Goal: Task Accomplishment & Management: Use online tool/utility

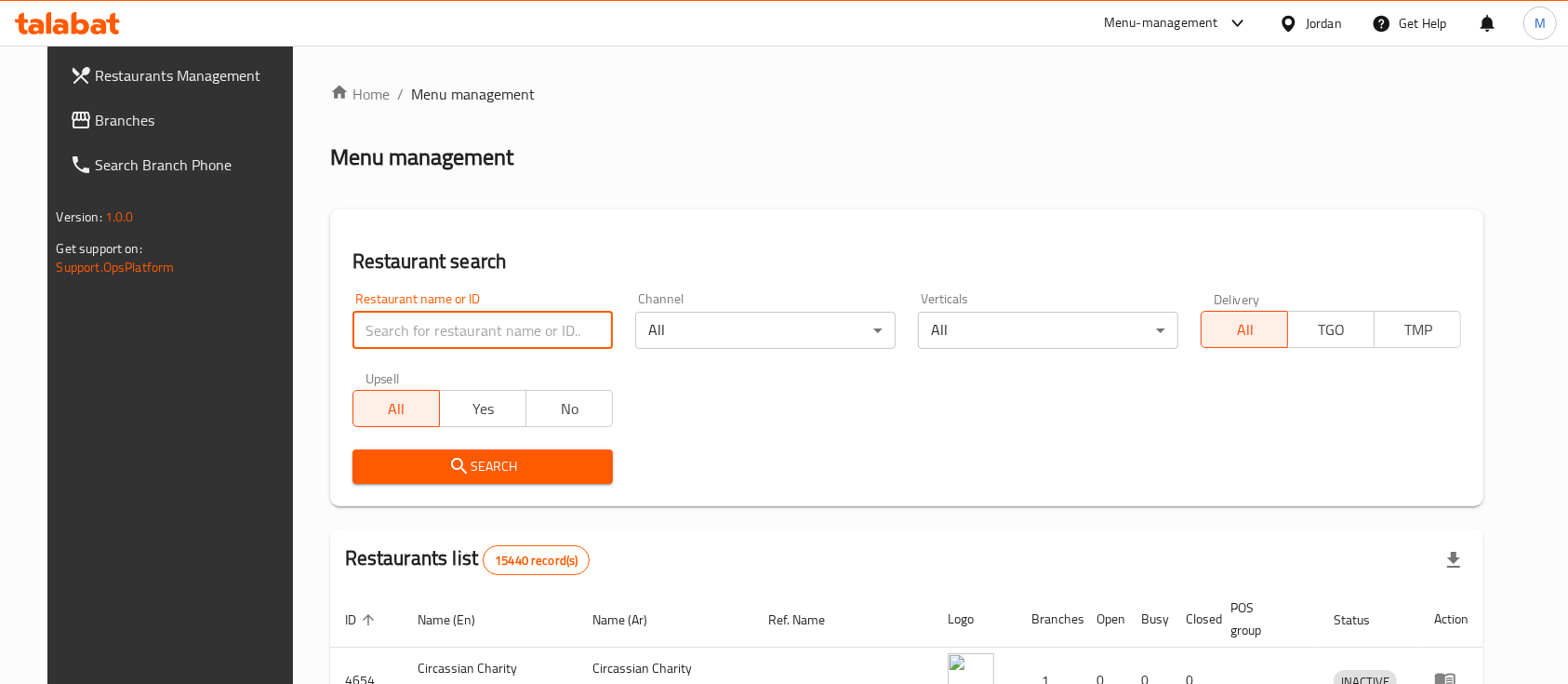
click at [535, 340] on input "search" at bounding box center [482, 330] width 260 height 37
type input "ا"
type input "[PERSON_NAME]"
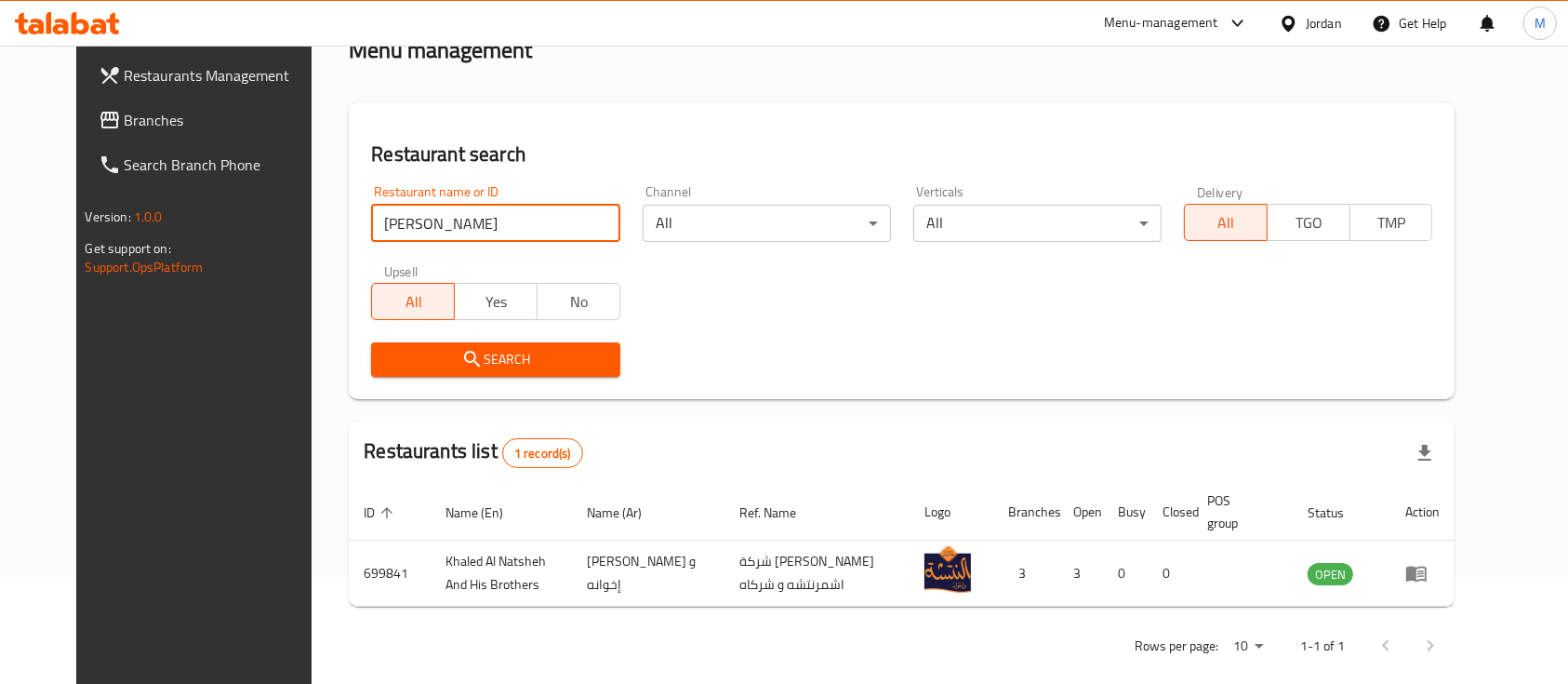
scroll to position [129, 0]
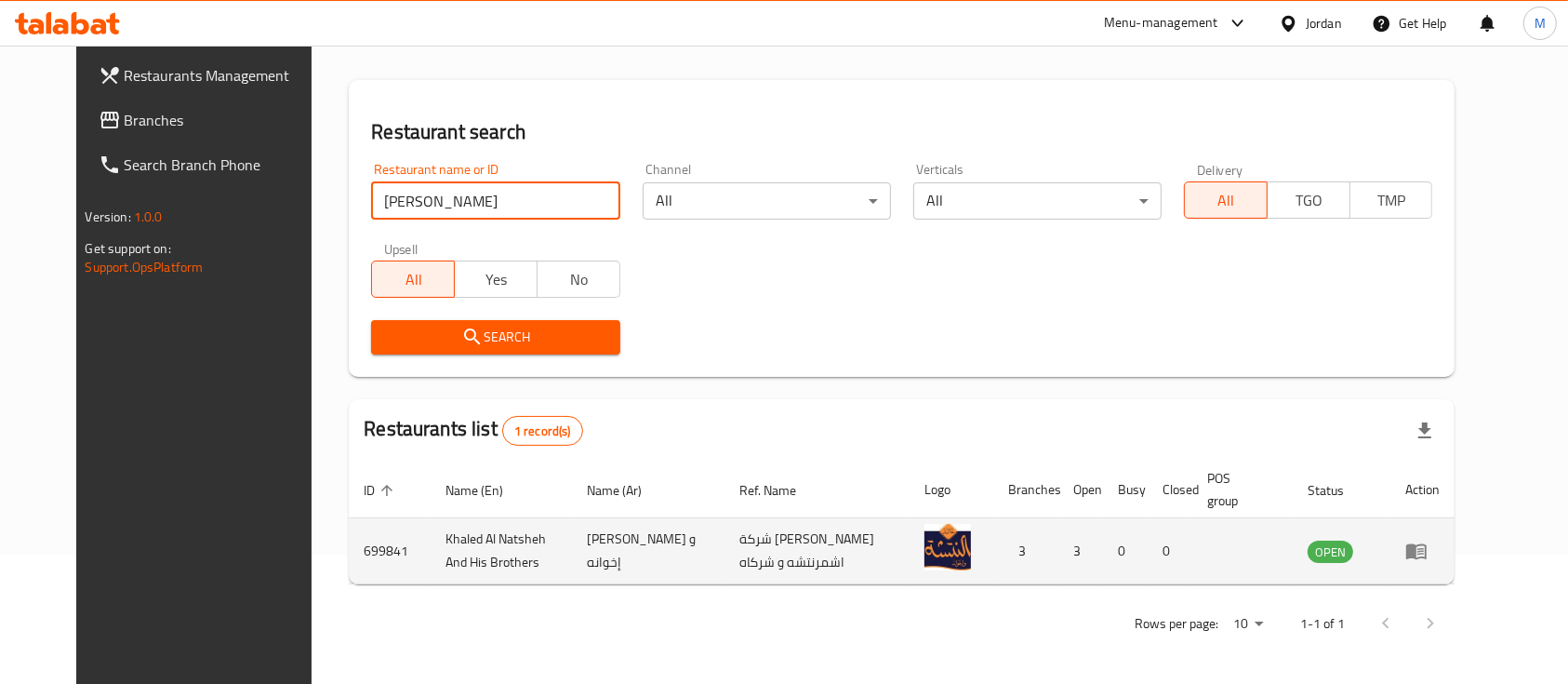
click at [1454, 534] on td "enhanced table" at bounding box center [1423, 551] width 65 height 66
click at [1427, 545] on icon "enhanced table" at bounding box center [1415, 550] width 22 height 22
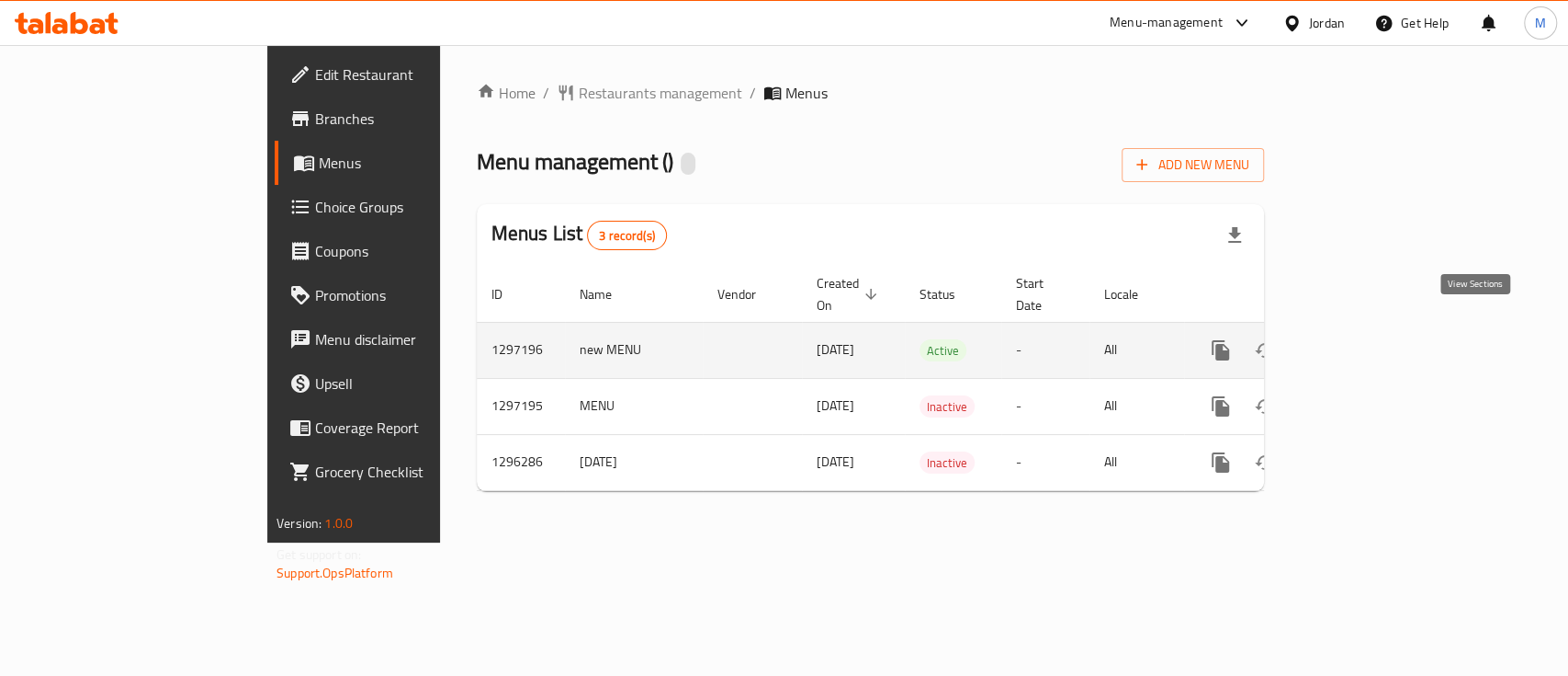
click at [1376, 338] on link "enhanced table" at bounding box center [1353, 350] width 44 height 44
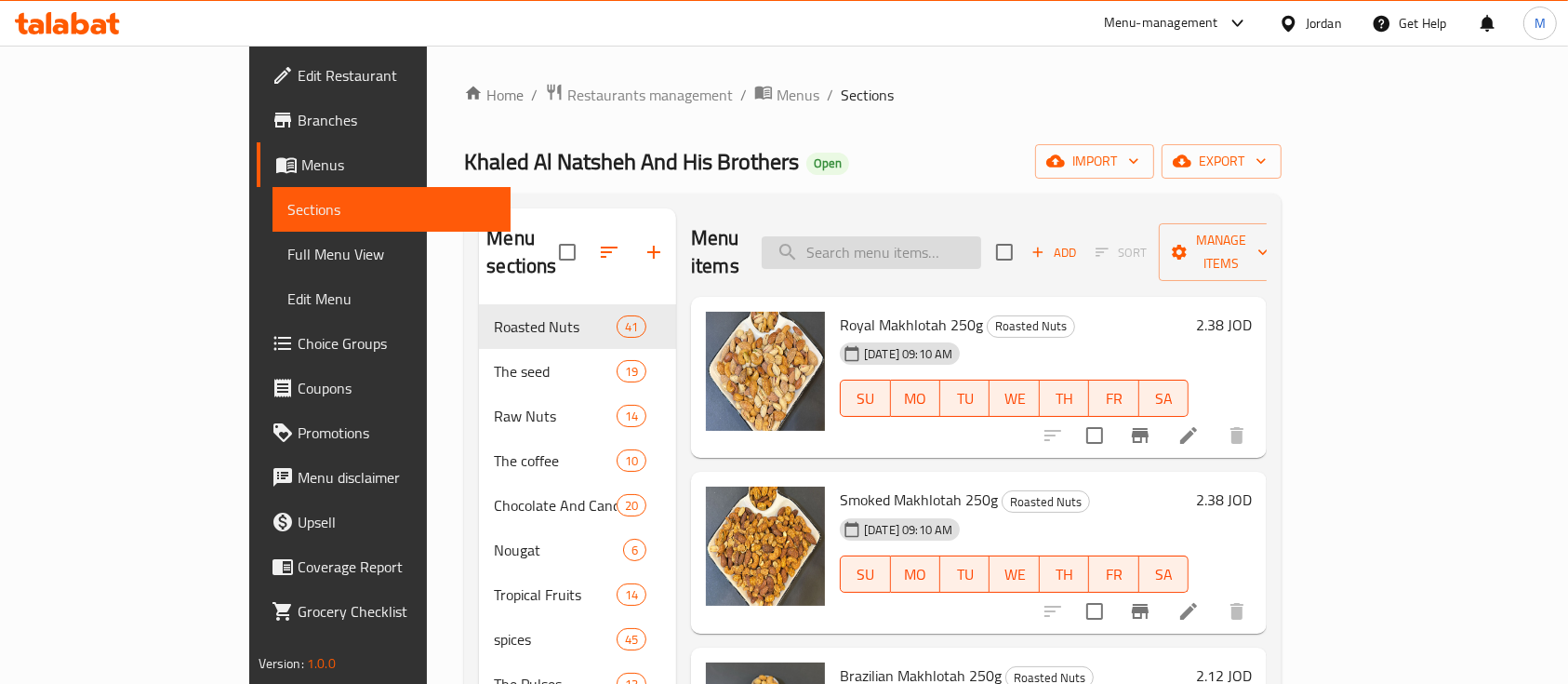
click at [981, 247] on input "search" at bounding box center [871, 253] width 219 height 32
type input "f"
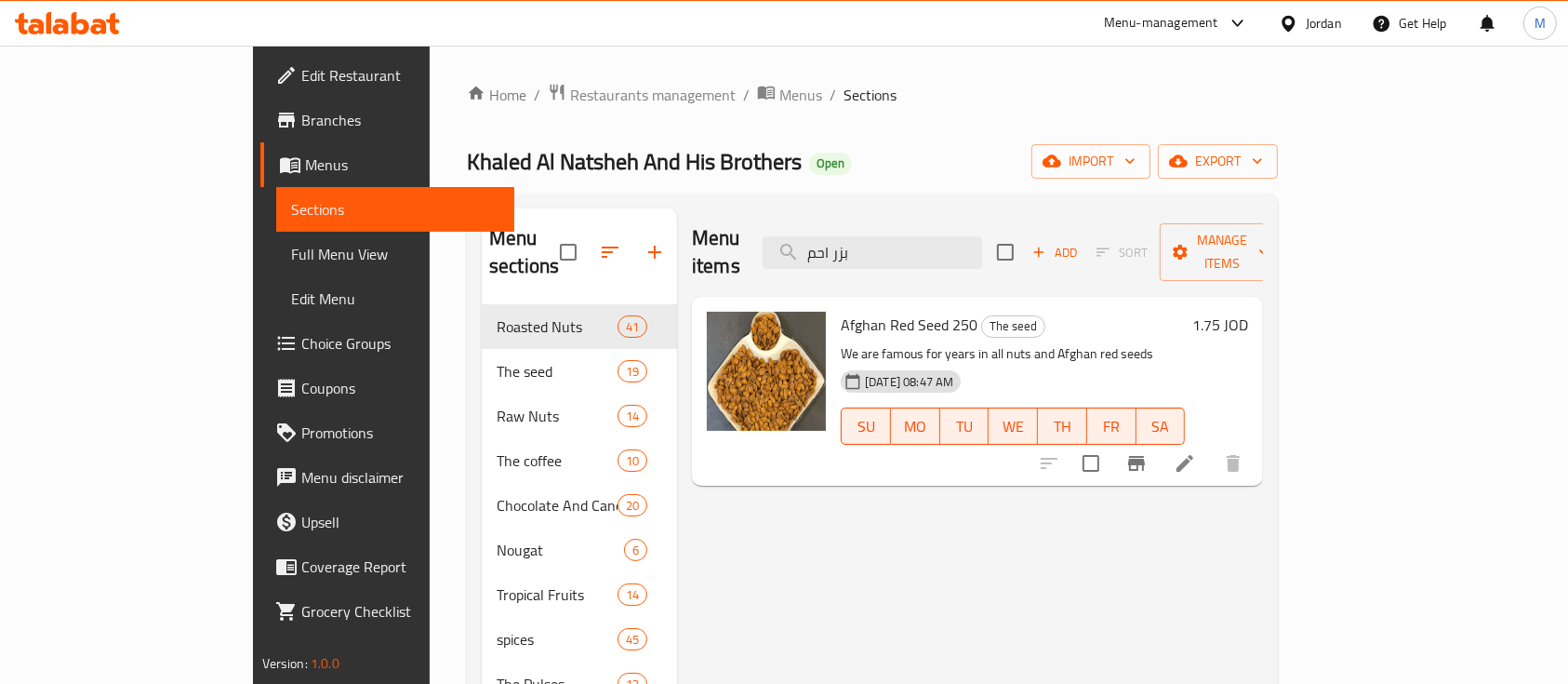
type input "بزر احم"
click at [1159, 441] on button "Branch-specific-item" at bounding box center [1136, 463] width 45 height 45
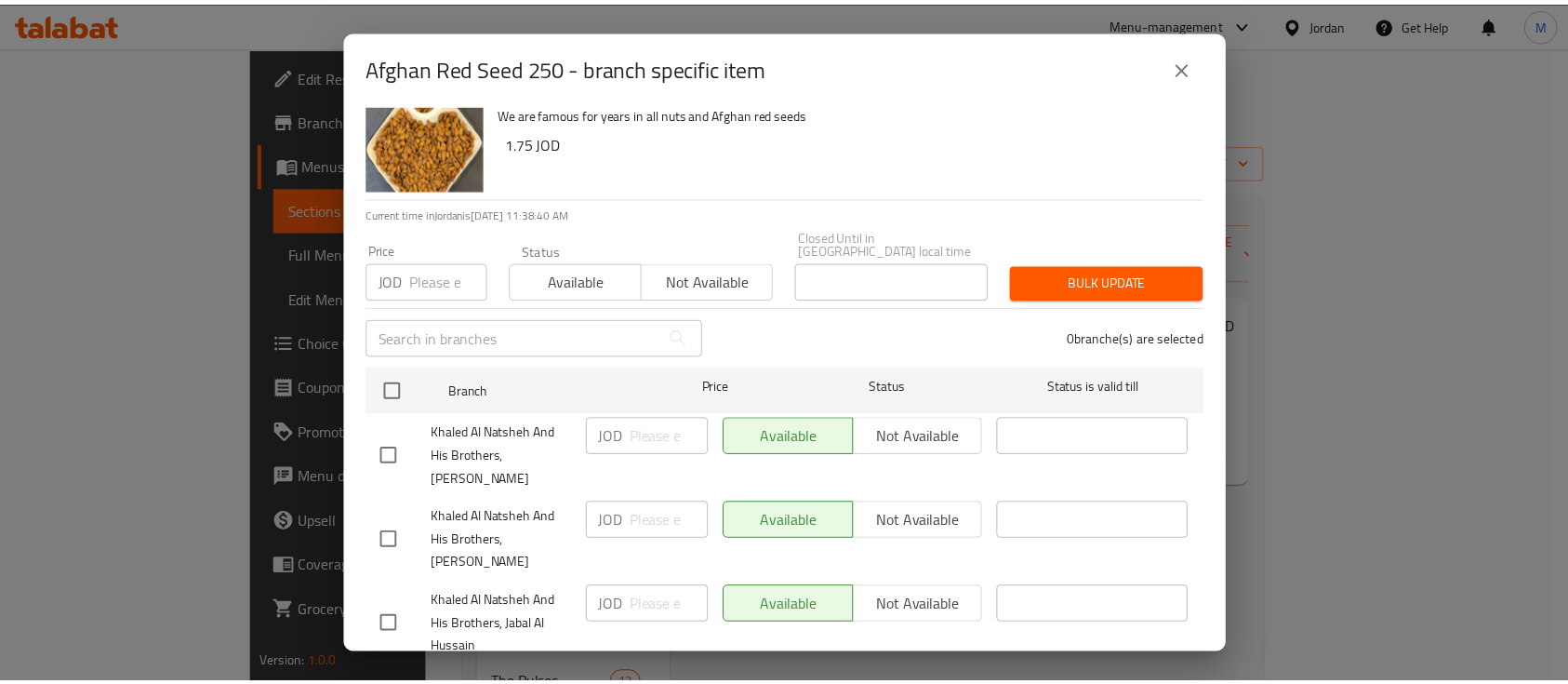
scroll to position [66, 0]
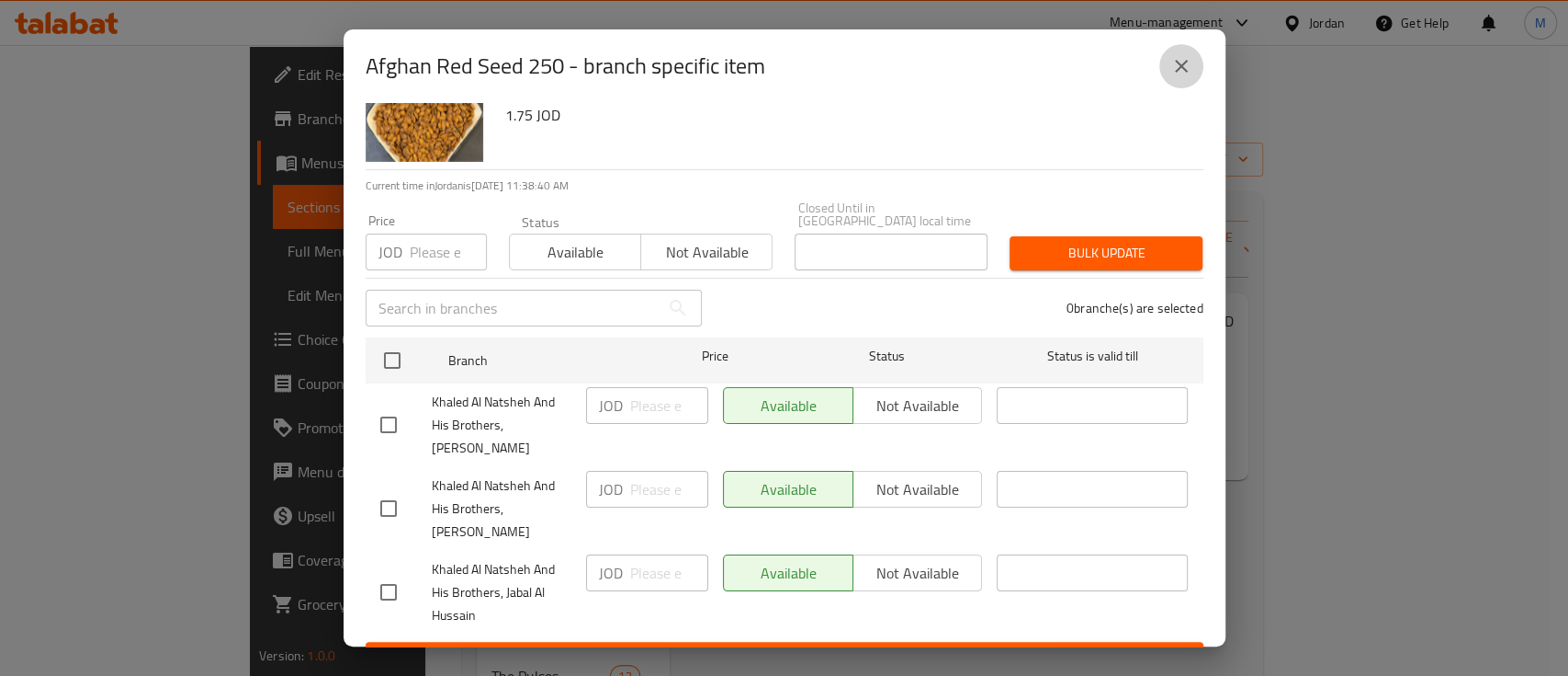
click at [1181, 72] on icon "close" at bounding box center [1180, 66] width 22 height 22
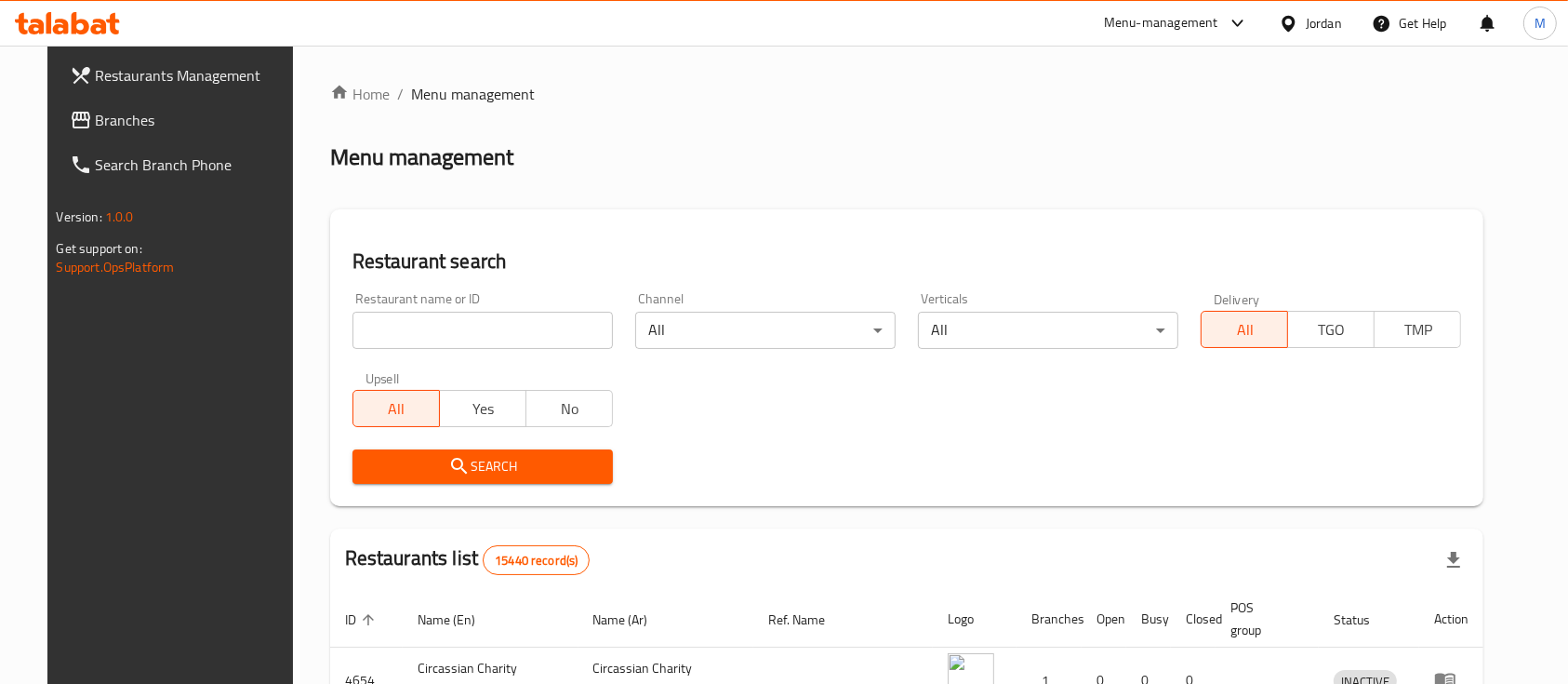
click at [426, 328] on input "search" at bounding box center [482, 330] width 260 height 37
type input "المركزي"
click button "Search" at bounding box center [482, 466] width 260 height 34
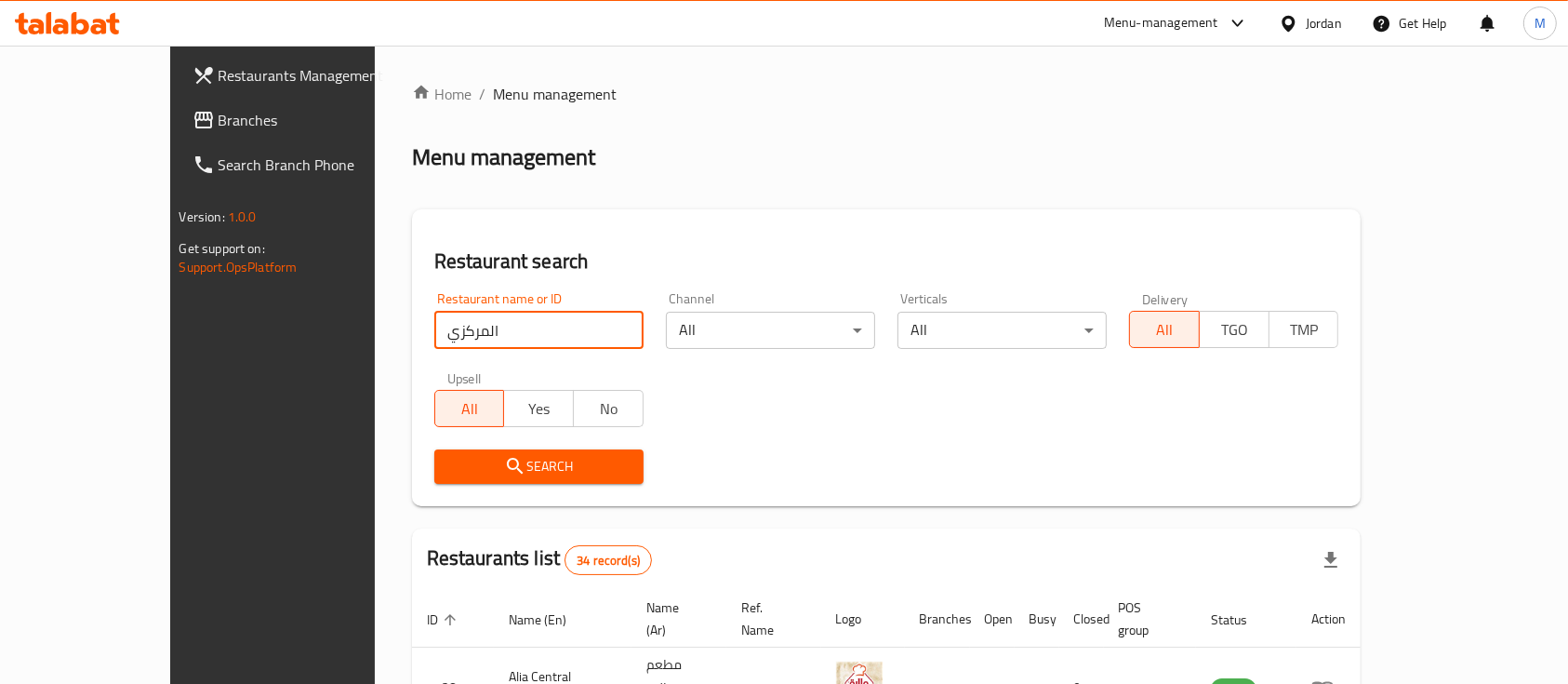
drag, startPoint x: 442, startPoint y: 328, endPoint x: 294, endPoint y: 339, distance: 148.4
click at [1237, 14] on icon at bounding box center [1237, 23] width 22 height 22
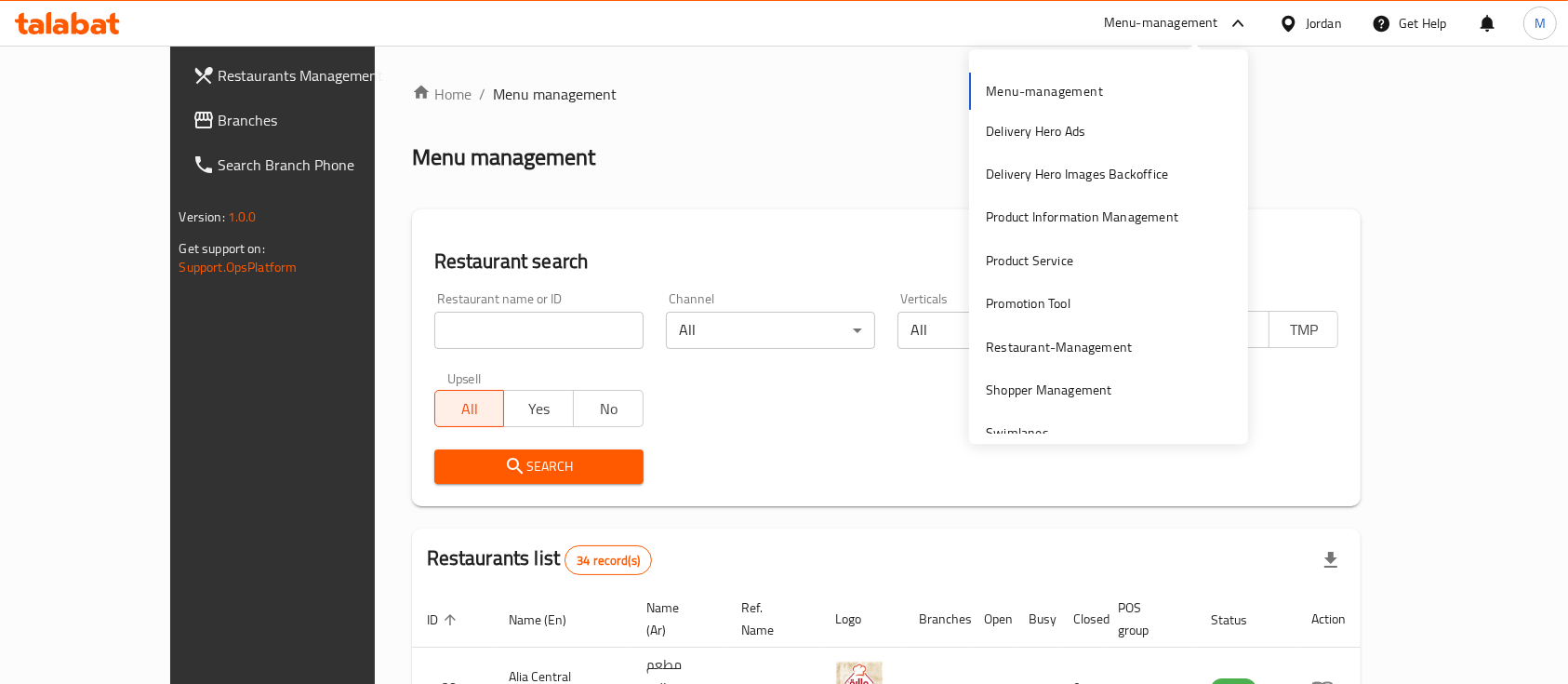
scroll to position [182, 0]
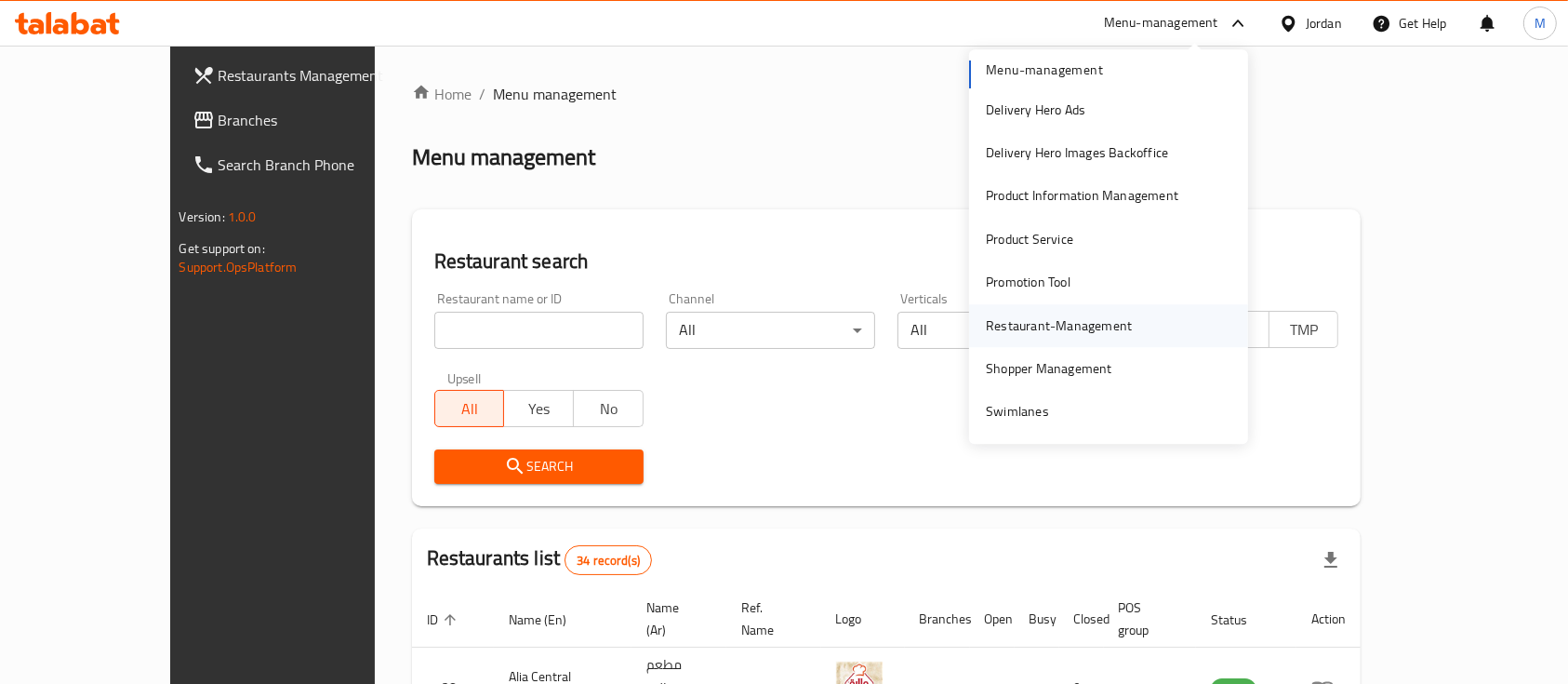
click at [1110, 338] on div "Restaurant-Management" at bounding box center [1058, 325] width 176 height 43
